Goal: Information Seeking & Learning: Learn about a topic

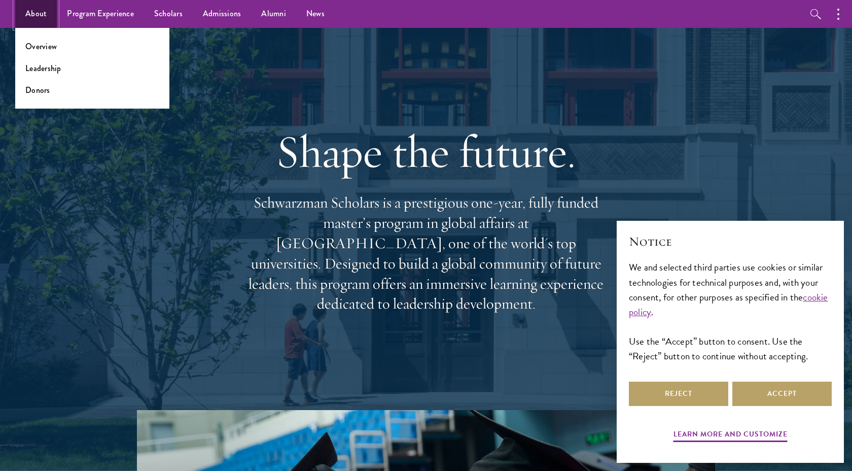
click at [49, 16] on link "About" at bounding box center [36, 14] width 42 height 28
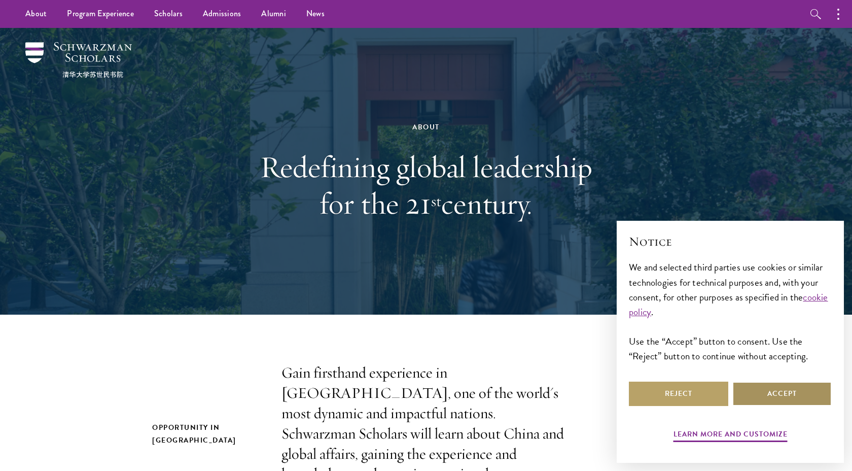
click at [764, 387] on button "Accept" at bounding box center [781, 393] width 99 height 24
